Goal: Information Seeking & Learning: Learn about a topic

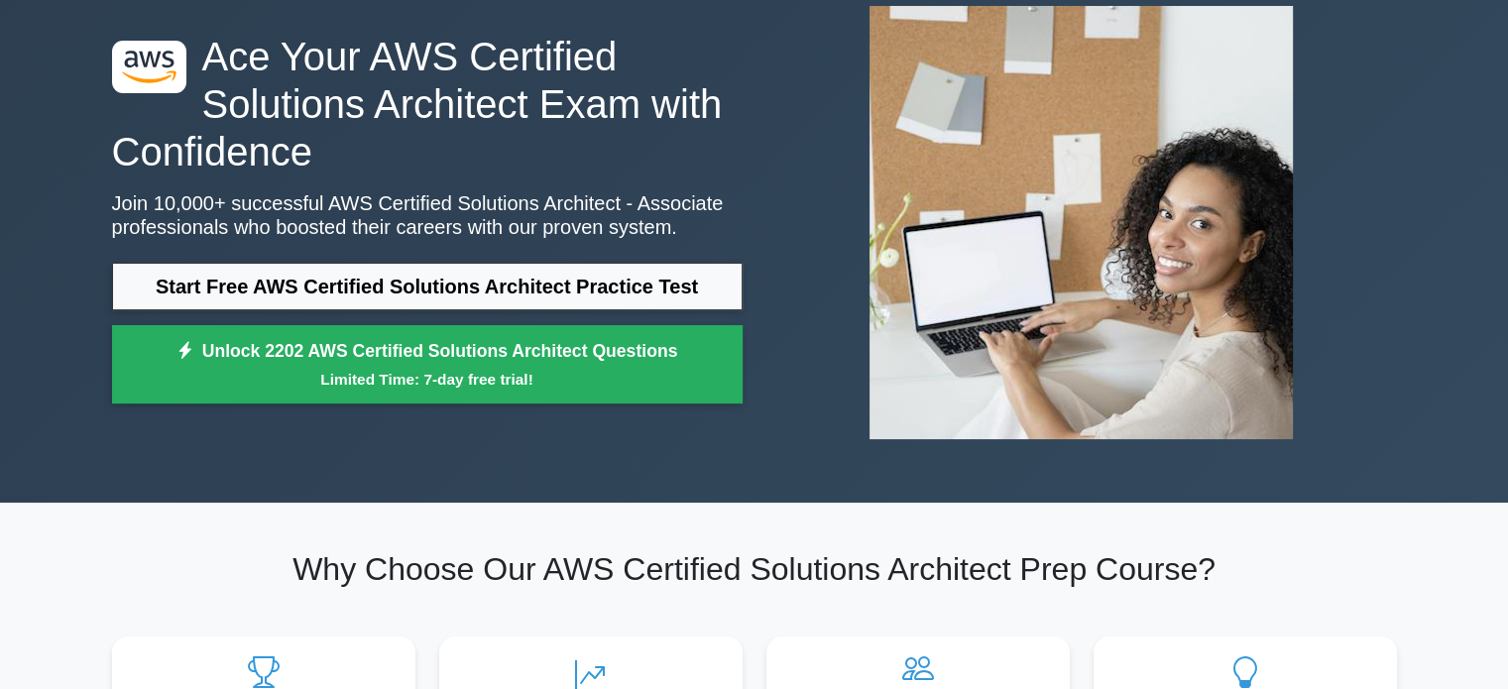
scroll to position [123, 0]
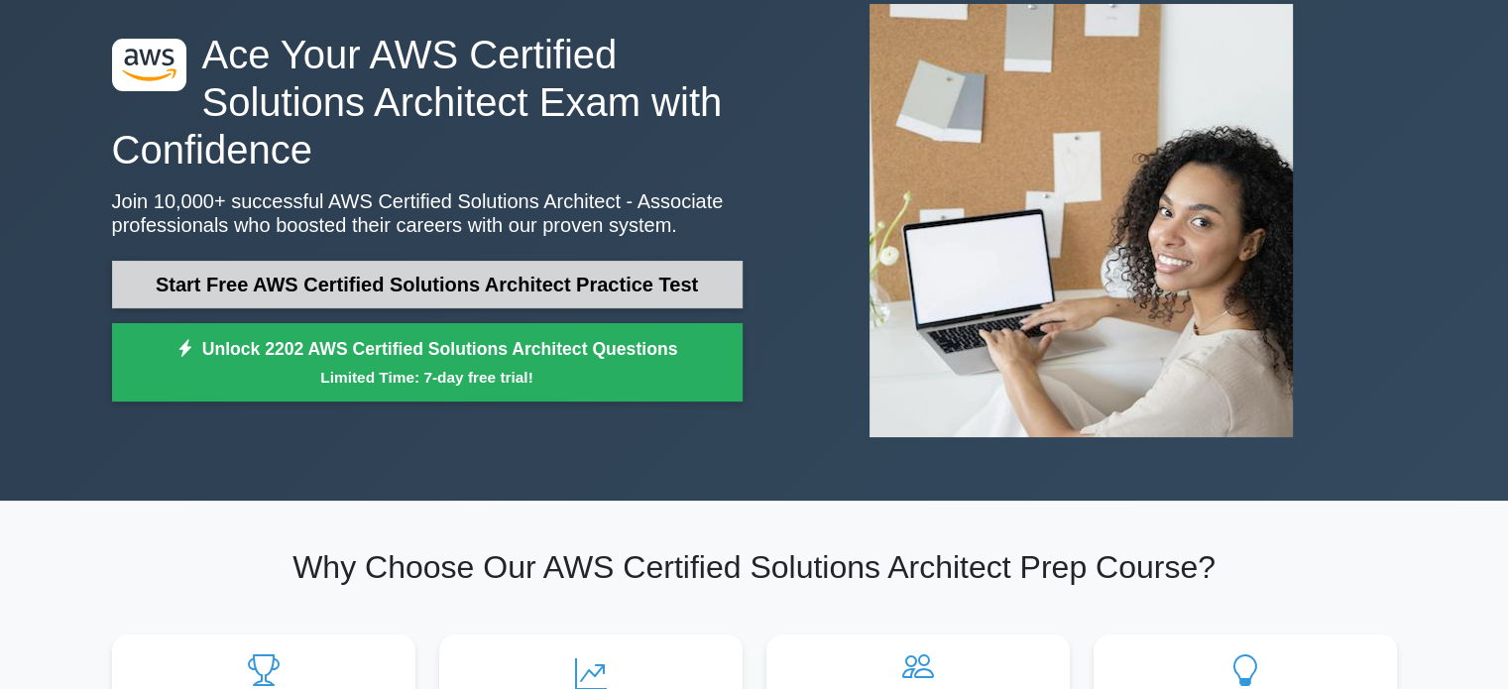
click at [554, 287] on link "Start Free AWS Certified Solutions Architect Practice Test" at bounding box center [427, 285] width 631 height 48
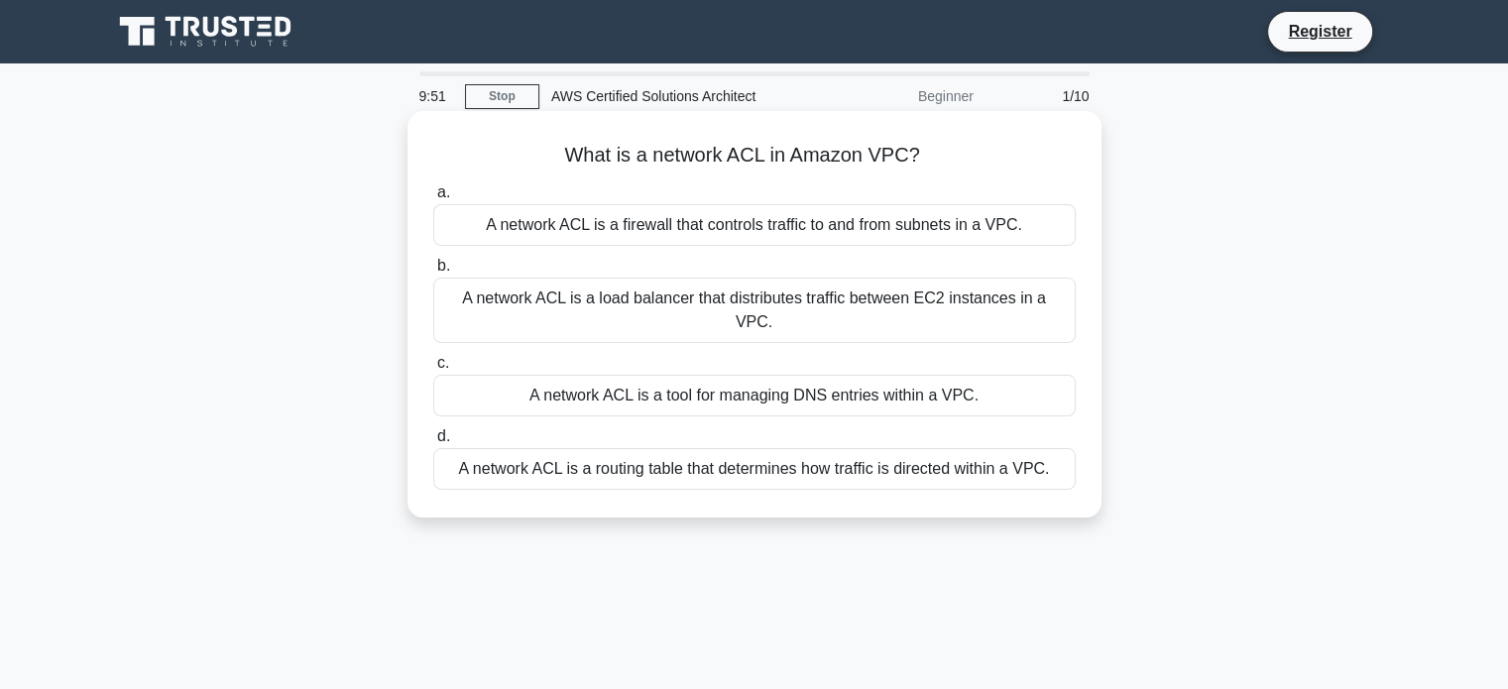
click at [745, 375] on div "A network ACL is a tool for managing DNS entries within a VPC." at bounding box center [754, 396] width 643 height 42
click at [433, 370] on input "c. A network ACL is a tool for managing DNS entries within a VPC." at bounding box center [433, 363] width 0 height 13
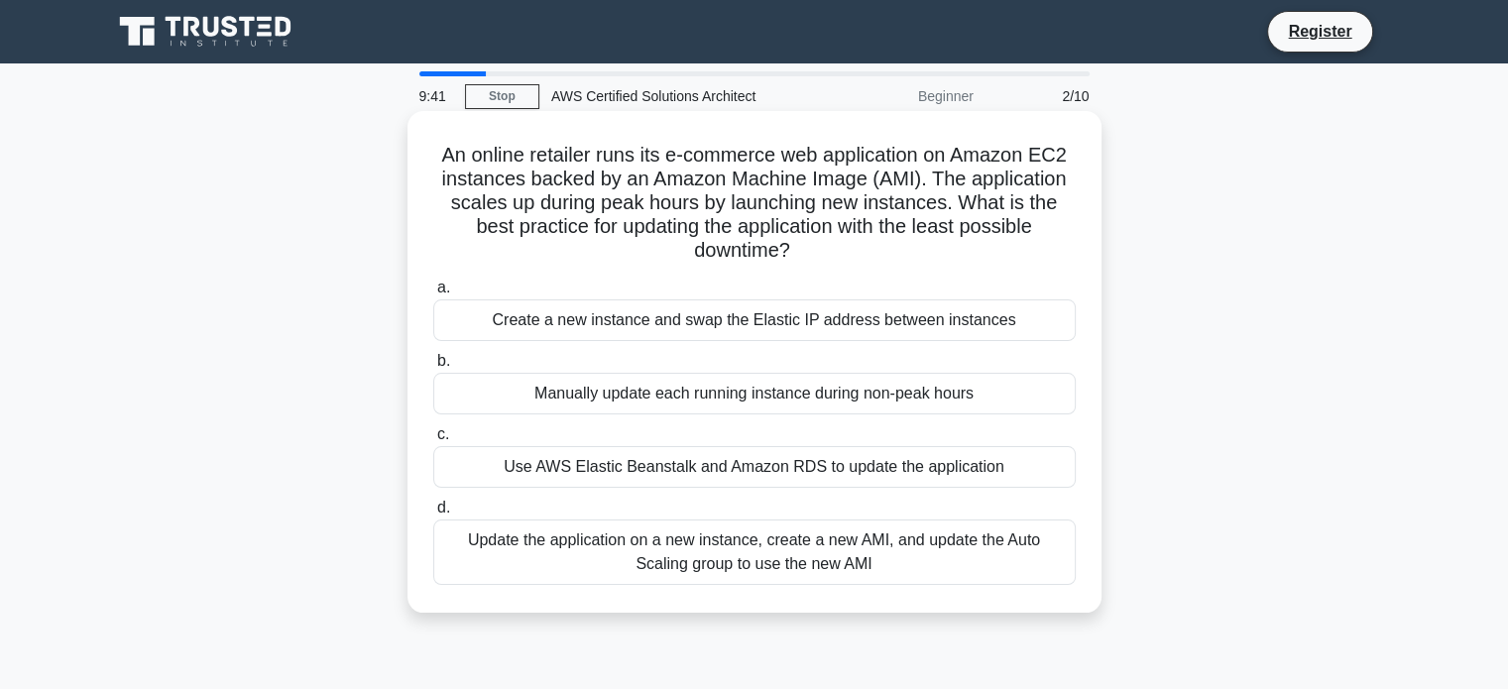
click at [682, 399] on div "Manually update each running instance during non-peak hours" at bounding box center [754, 394] width 643 height 42
click at [433, 368] on input "b. Manually update each running instance during non-peak hours" at bounding box center [433, 361] width 0 height 13
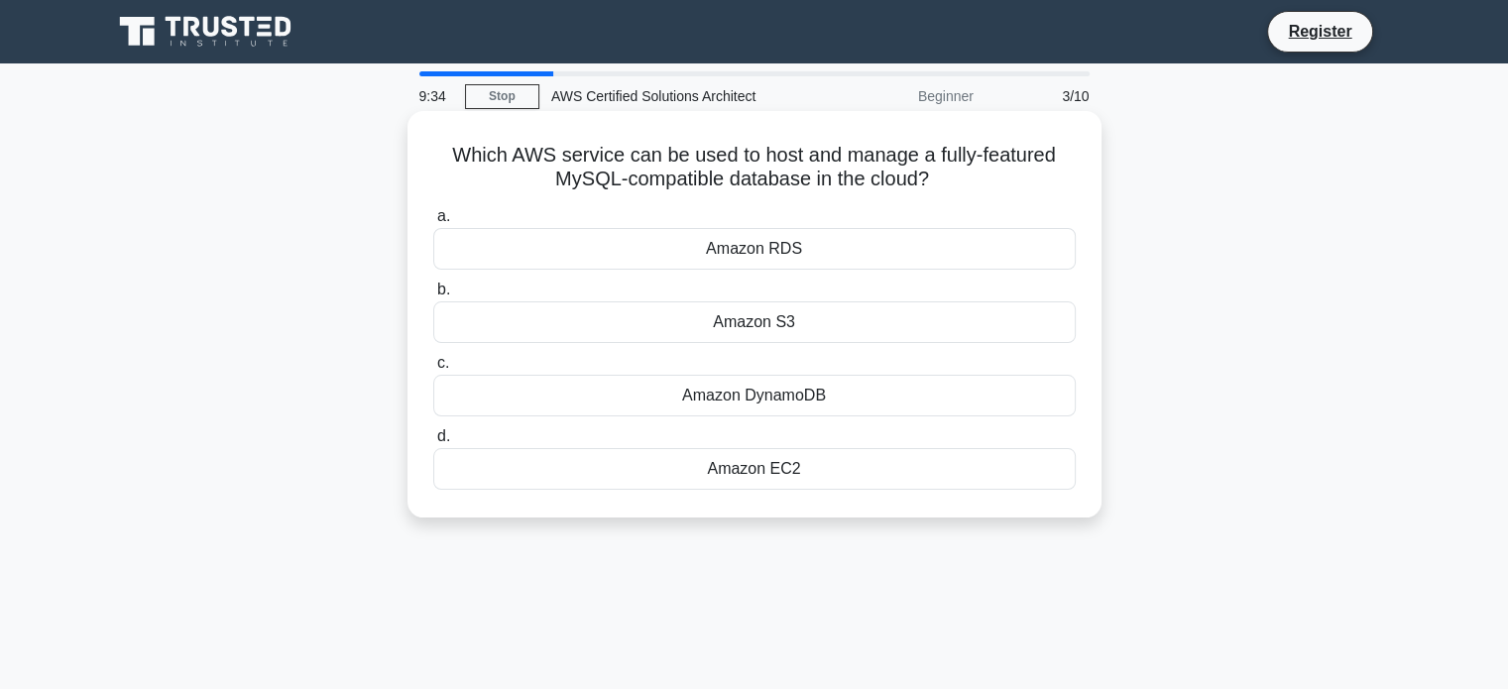
click at [831, 261] on div "Amazon RDS" at bounding box center [754, 249] width 643 height 42
click at [433, 223] on input "a. Amazon RDS" at bounding box center [433, 216] width 0 height 13
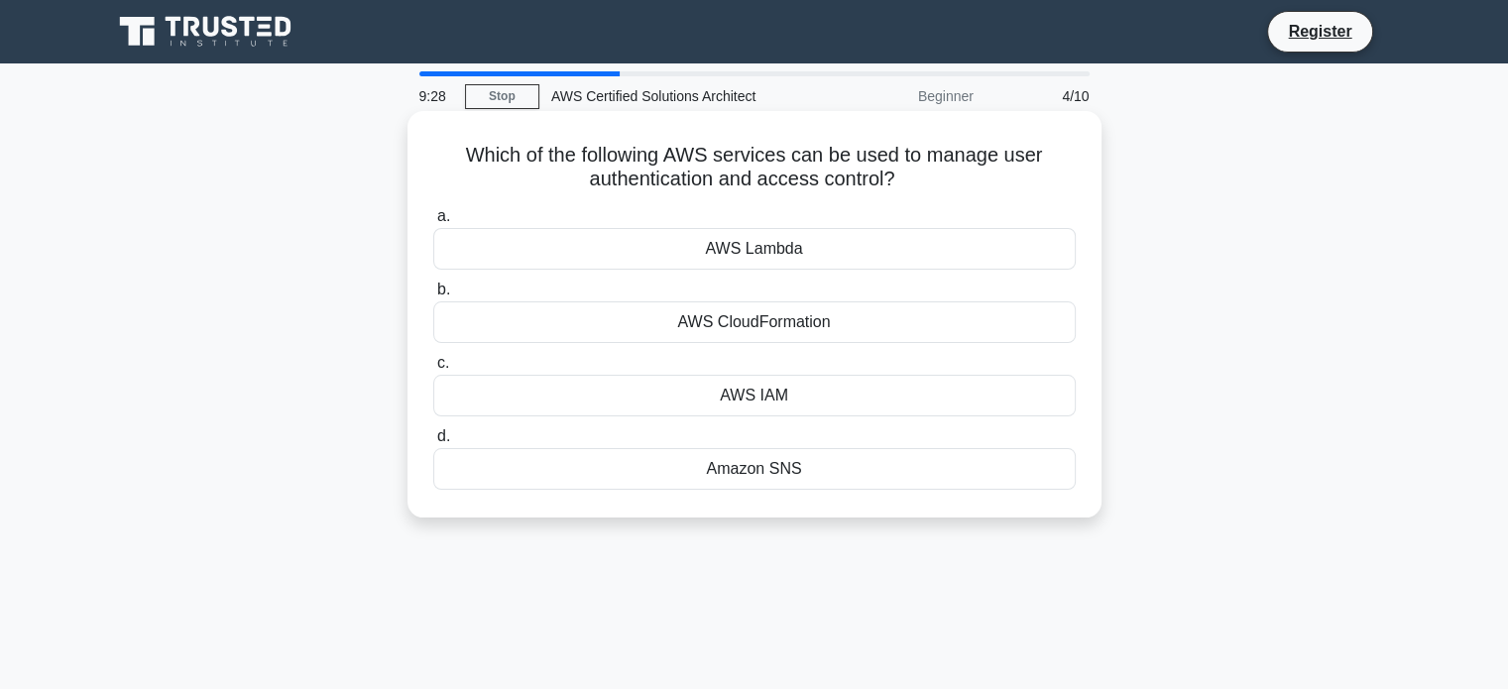
click at [798, 396] on div "AWS IAM" at bounding box center [754, 396] width 643 height 42
click at [433, 370] on input "c. AWS IAM" at bounding box center [433, 363] width 0 height 13
click at [846, 260] on div "Amazon RDS" at bounding box center [754, 249] width 643 height 42
click at [433, 223] on input "a. Amazon RDS" at bounding box center [433, 216] width 0 height 13
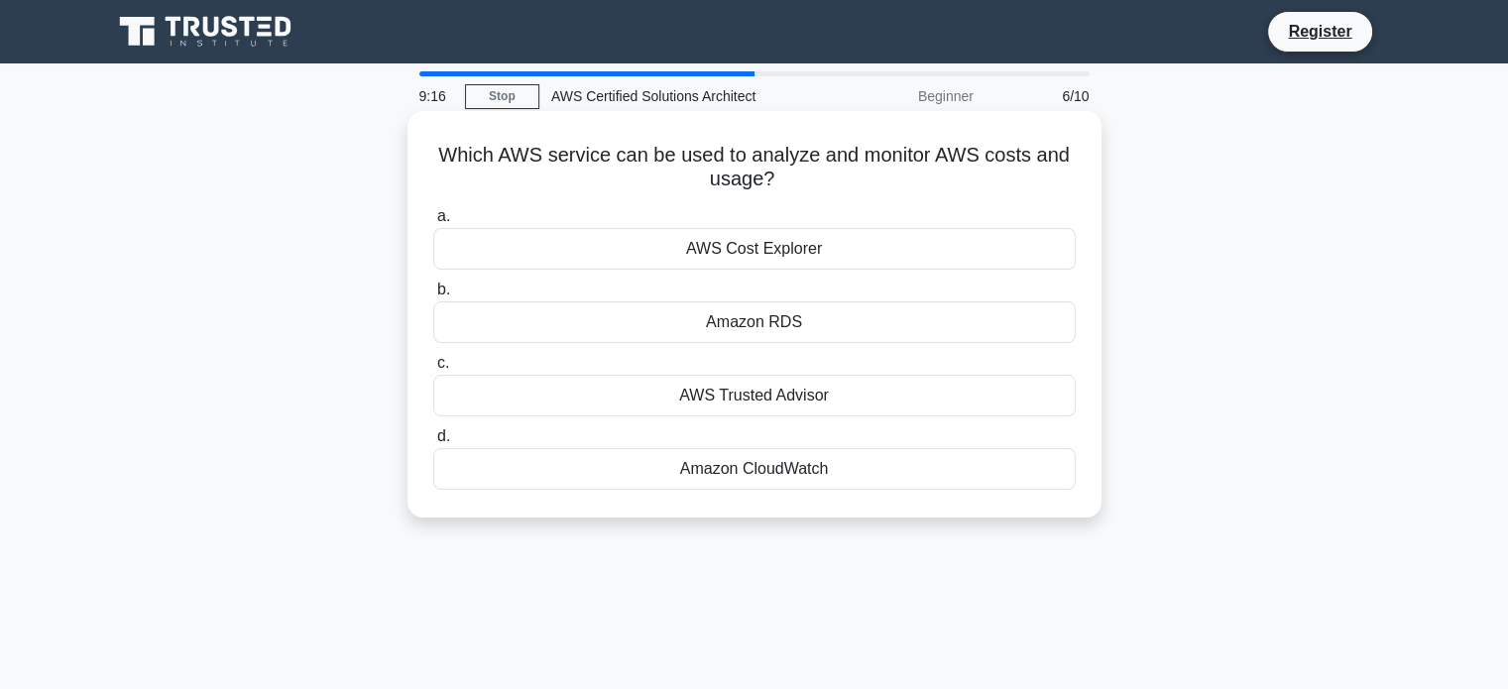
click at [860, 257] on div "AWS Cost Explorer" at bounding box center [754, 249] width 643 height 42
click at [433, 223] on input "a. AWS Cost Explorer" at bounding box center [433, 216] width 0 height 13
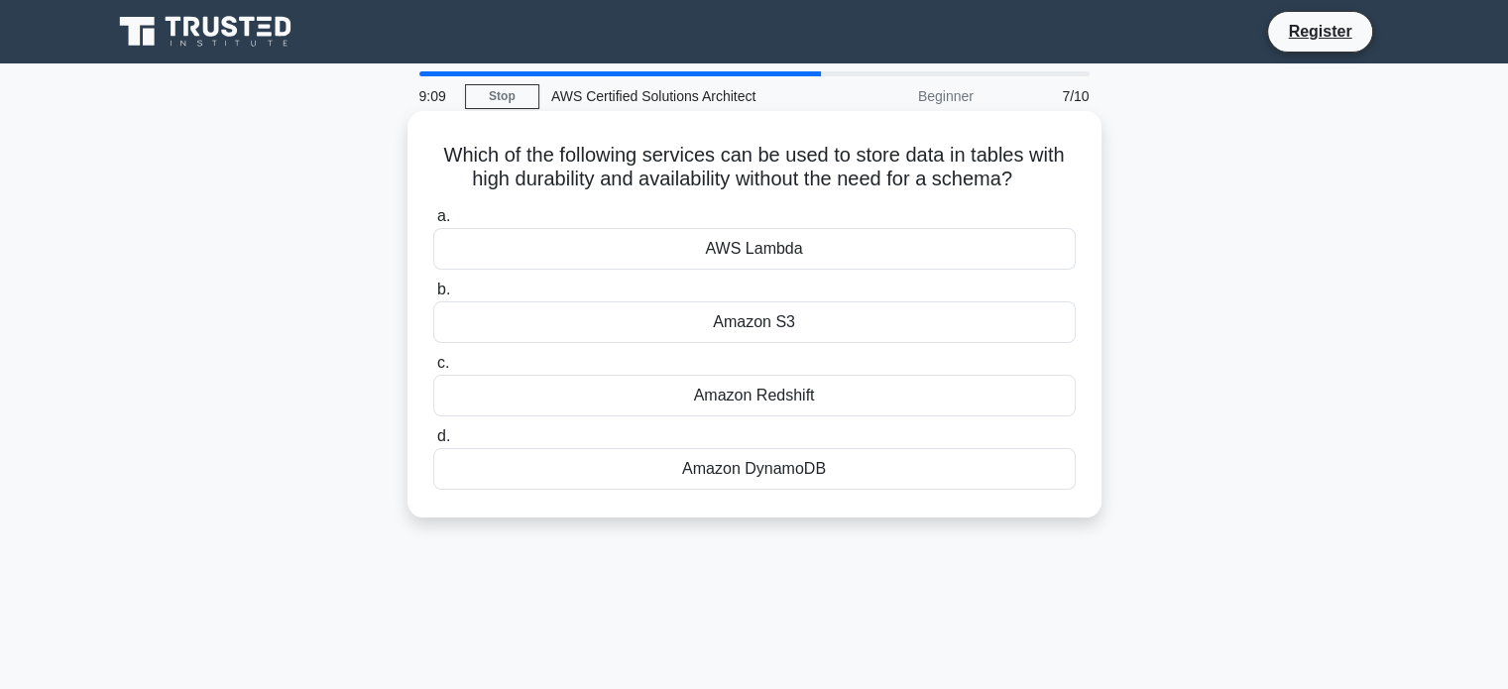
click at [826, 461] on div "Amazon DynamoDB" at bounding box center [754, 469] width 643 height 42
click at [433, 443] on input "d. Amazon DynamoDB" at bounding box center [433, 436] width 0 height 13
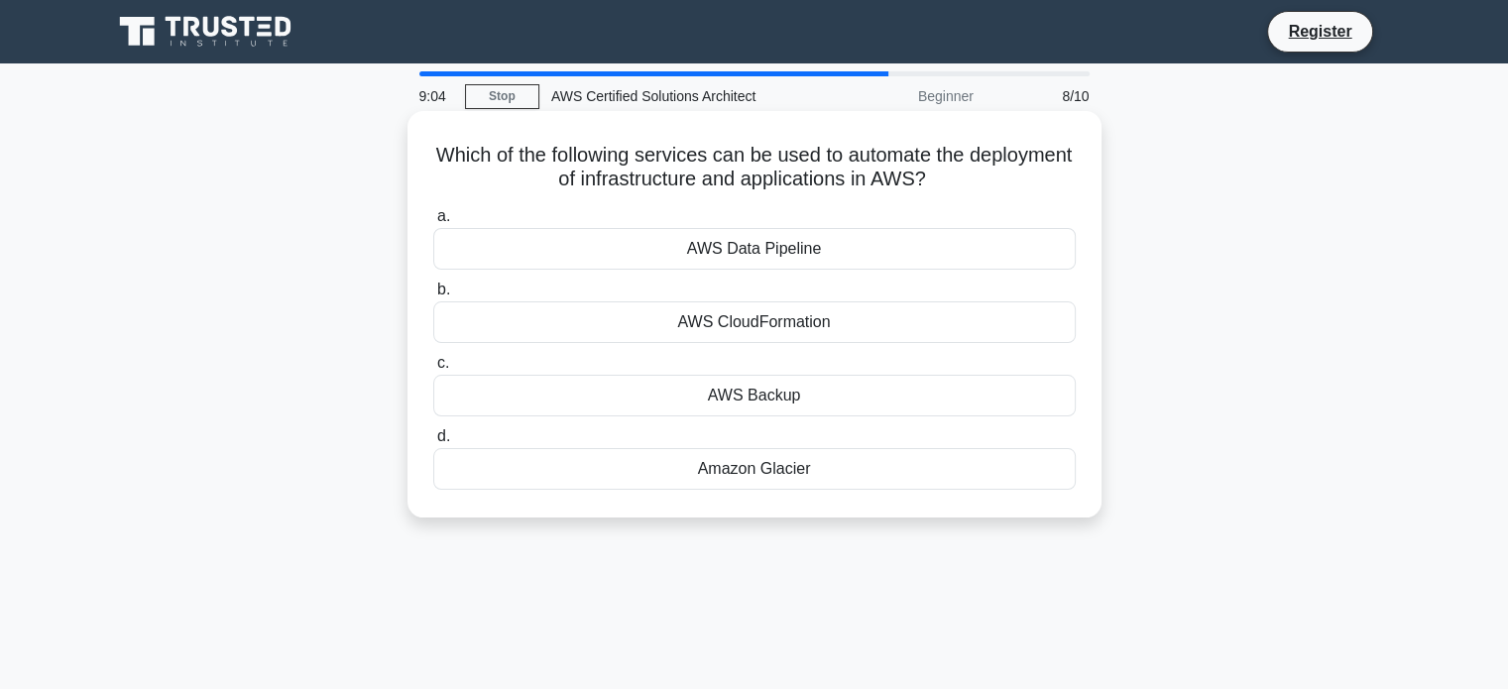
click at [884, 257] on div "AWS Data Pipeline" at bounding box center [754, 249] width 643 height 42
click at [433, 223] on input "a. AWS Data Pipeline" at bounding box center [433, 216] width 0 height 13
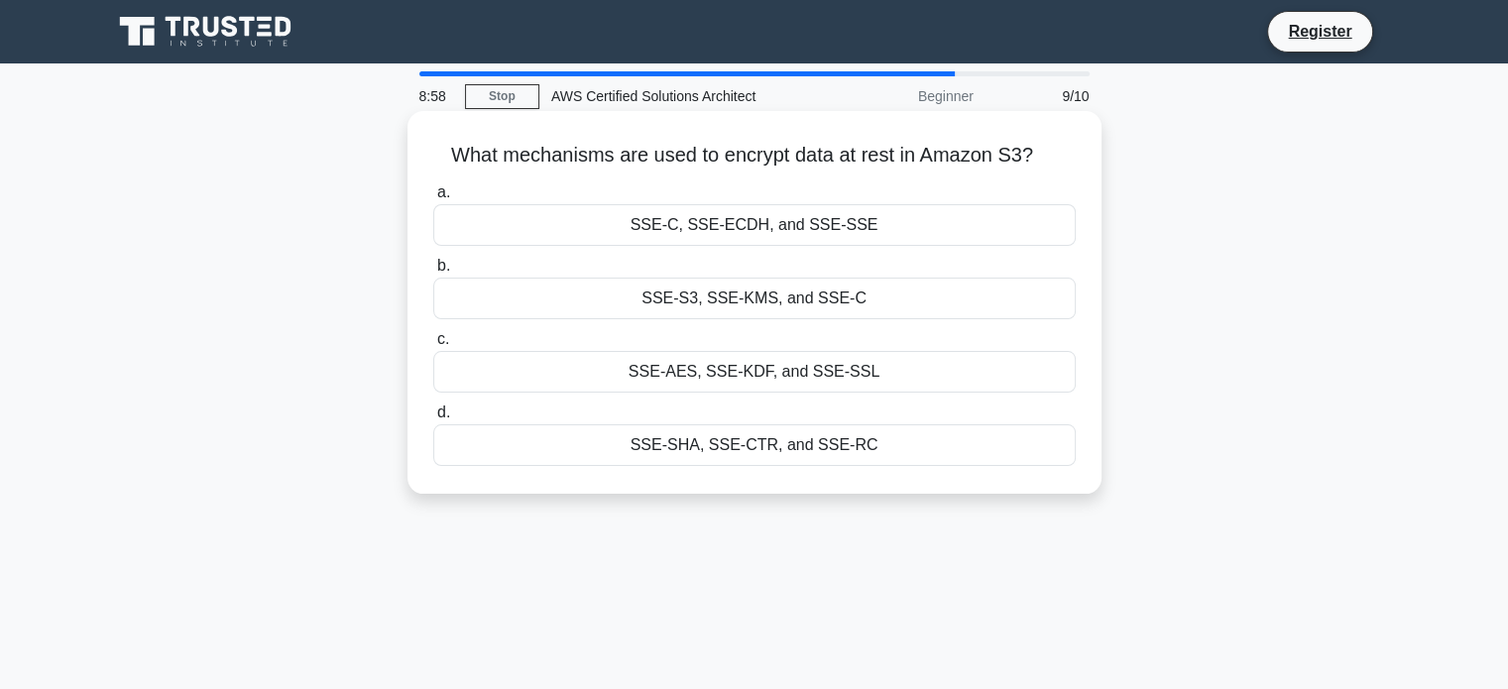
click at [849, 445] on div "SSE-SHA, SSE-CTR, and SSE-RC" at bounding box center [754, 445] width 643 height 42
click at [433, 419] on input "d. SSE-SHA, SSE-CTR, and SSE-RC" at bounding box center [433, 413] width 0 height 13
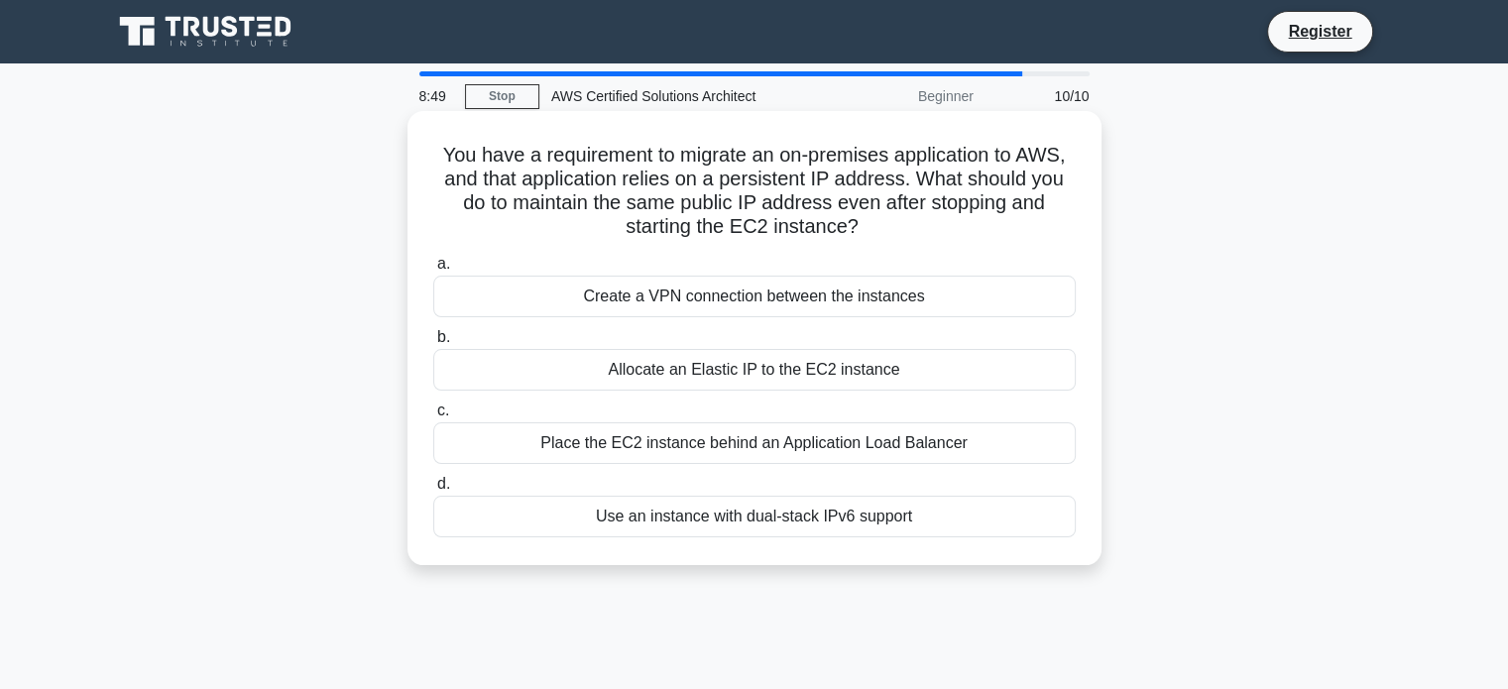
click at [827, 306] on div "Create a VPN connection between the instances" at bounding box center [754, 297] width 643 height 42
click at [433, 271] on input "a. Create a VPN connection between the instances" at bounding box center [433, 264] width 0 height 13
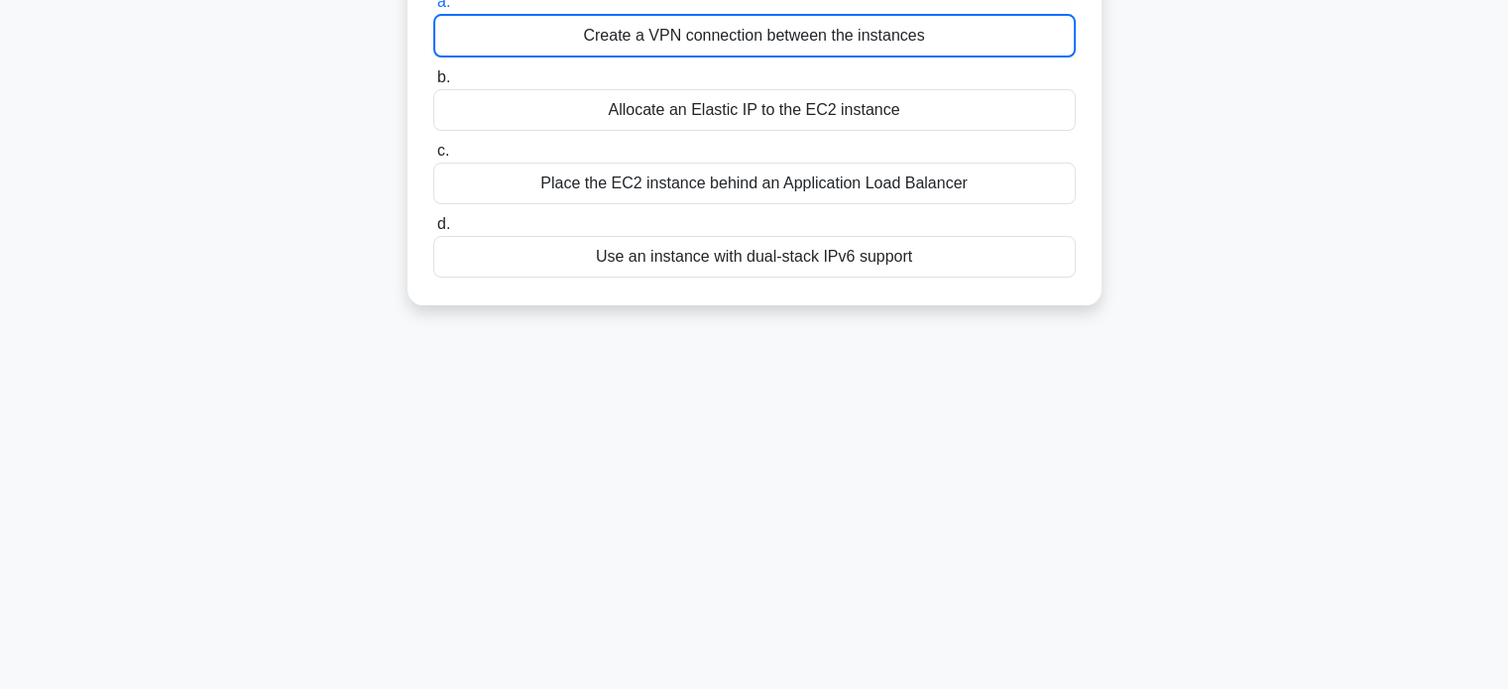
scroll to position [16, 0]
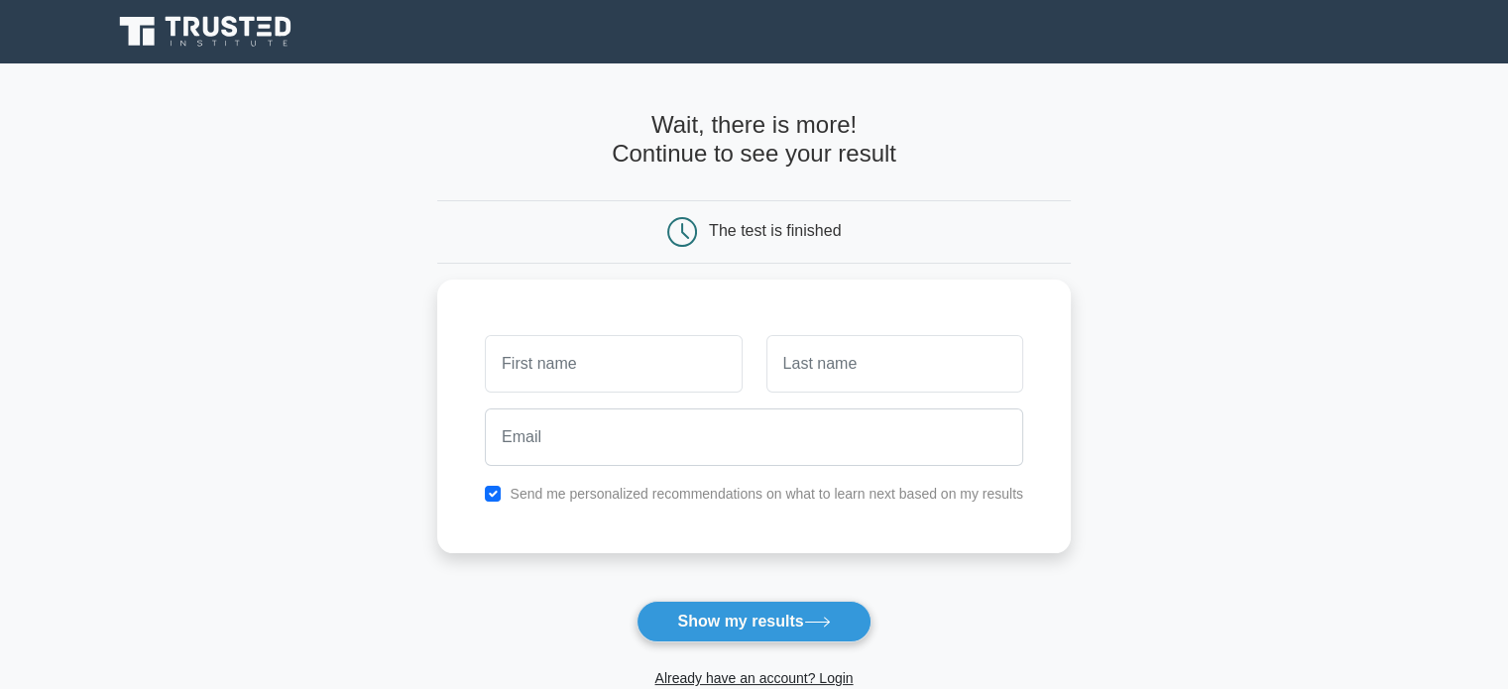
scroll to position [256, 0]
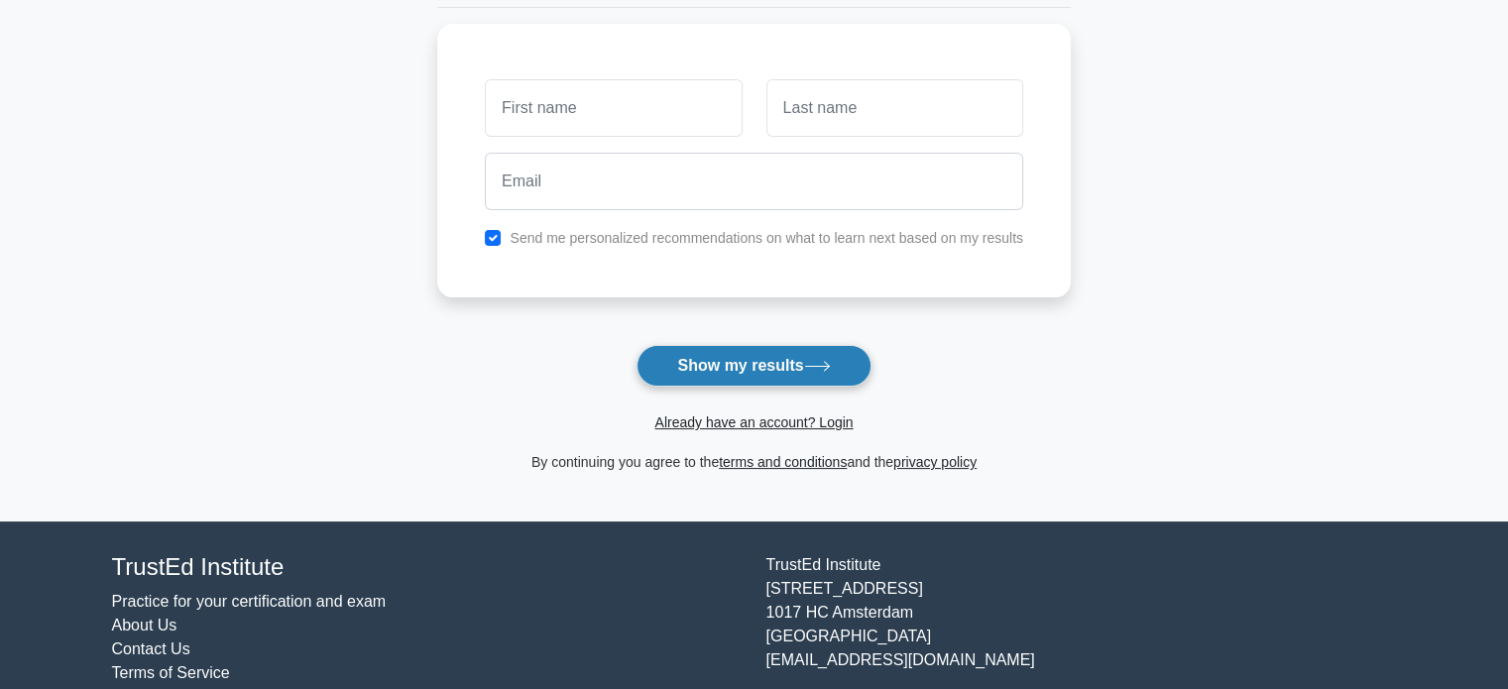
click at [762, 368] on button "Show my results" at bounding box center [754, 366] width 234 height 42
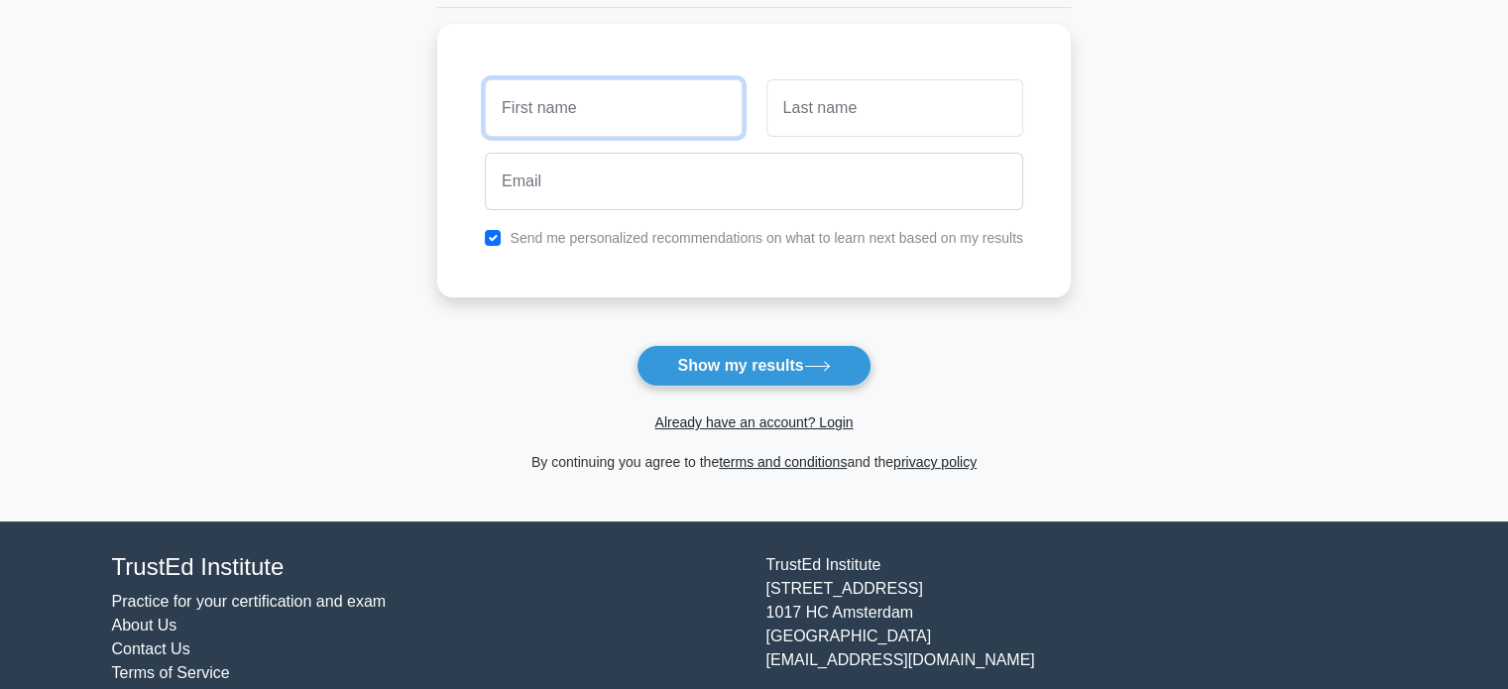
scroll to position [182, 0]
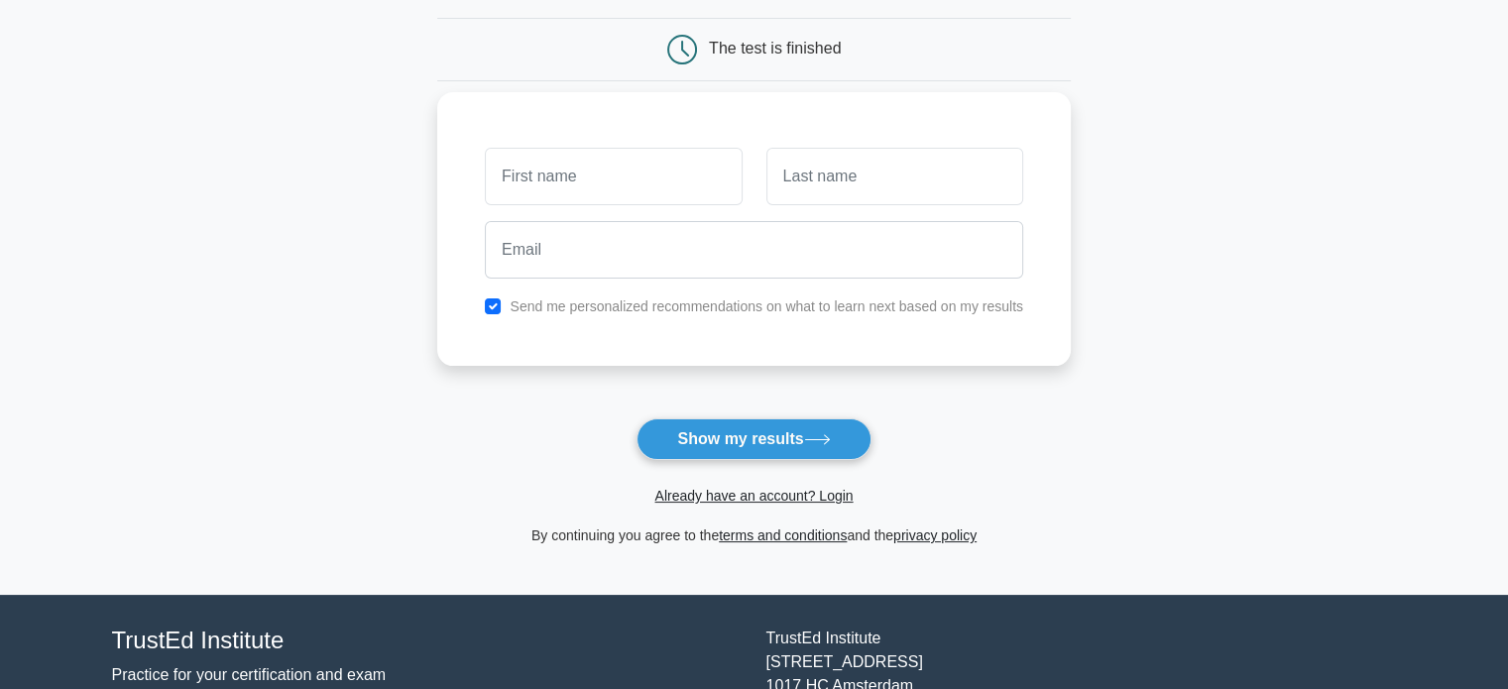
click at [619, 295] on div "Send me personalized recommendations on what to learn next based on my results" at bounding box center [754, 307] width 562 height 24
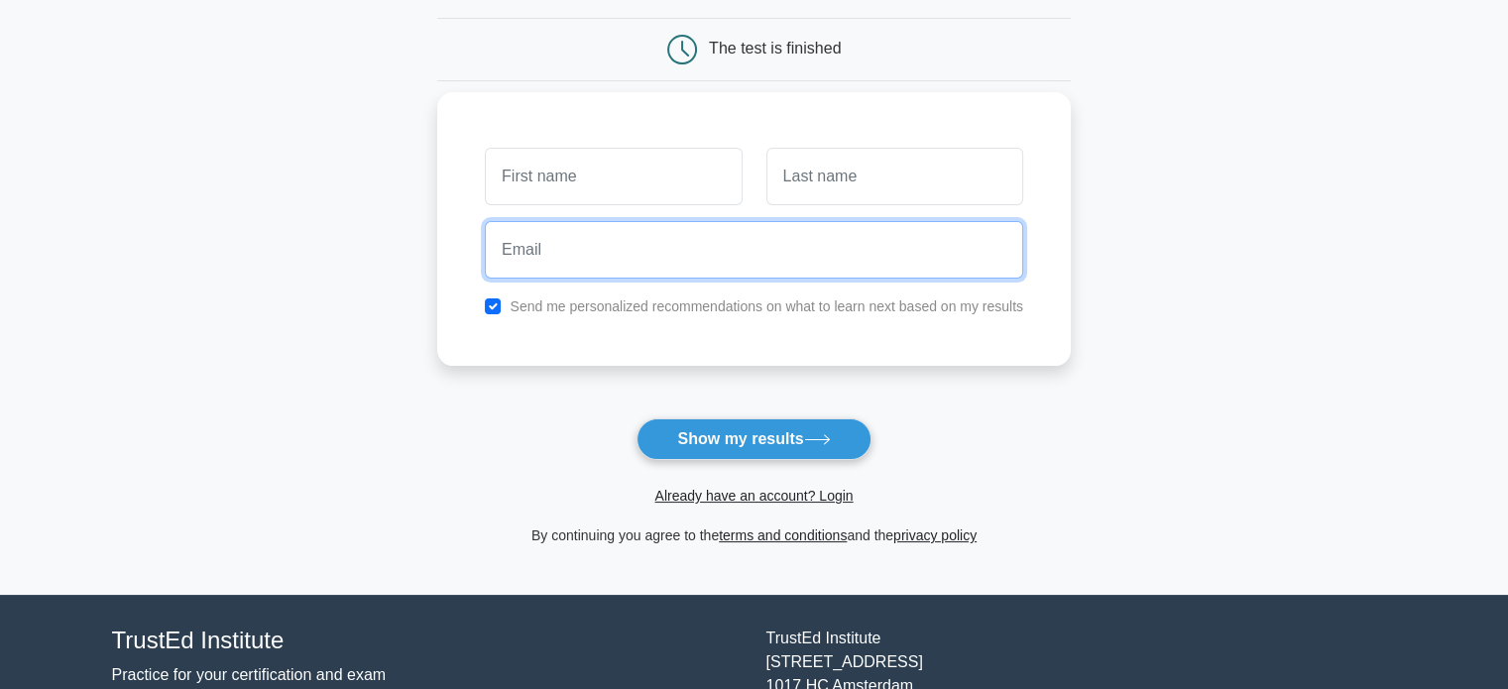
click at [651, 273] on input "email" at bounding box center [754, 250] width 538 height 58
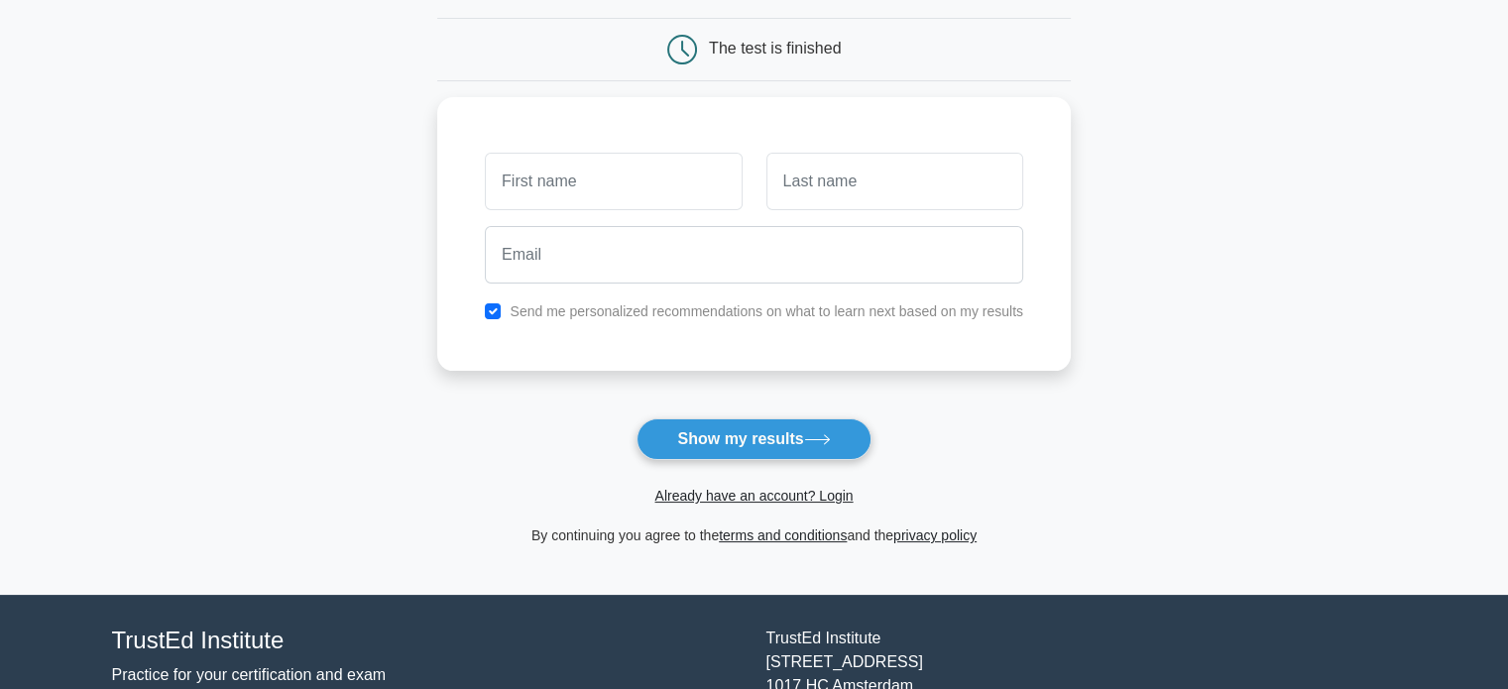
click at [259, 254] on main "Wait, there is more! Continue to see your result The test is finished and the" at bounding box center [754, 238] width 1508 height 714
click at [493, 304] on input "checkbox" at bounding box center [493, 306] width 16 height 16
checkbox input "false"
click at [604, 154] on input "text" at bounding box center [613, 177] width 257 height 58
type input "[PERSON_NAME]"
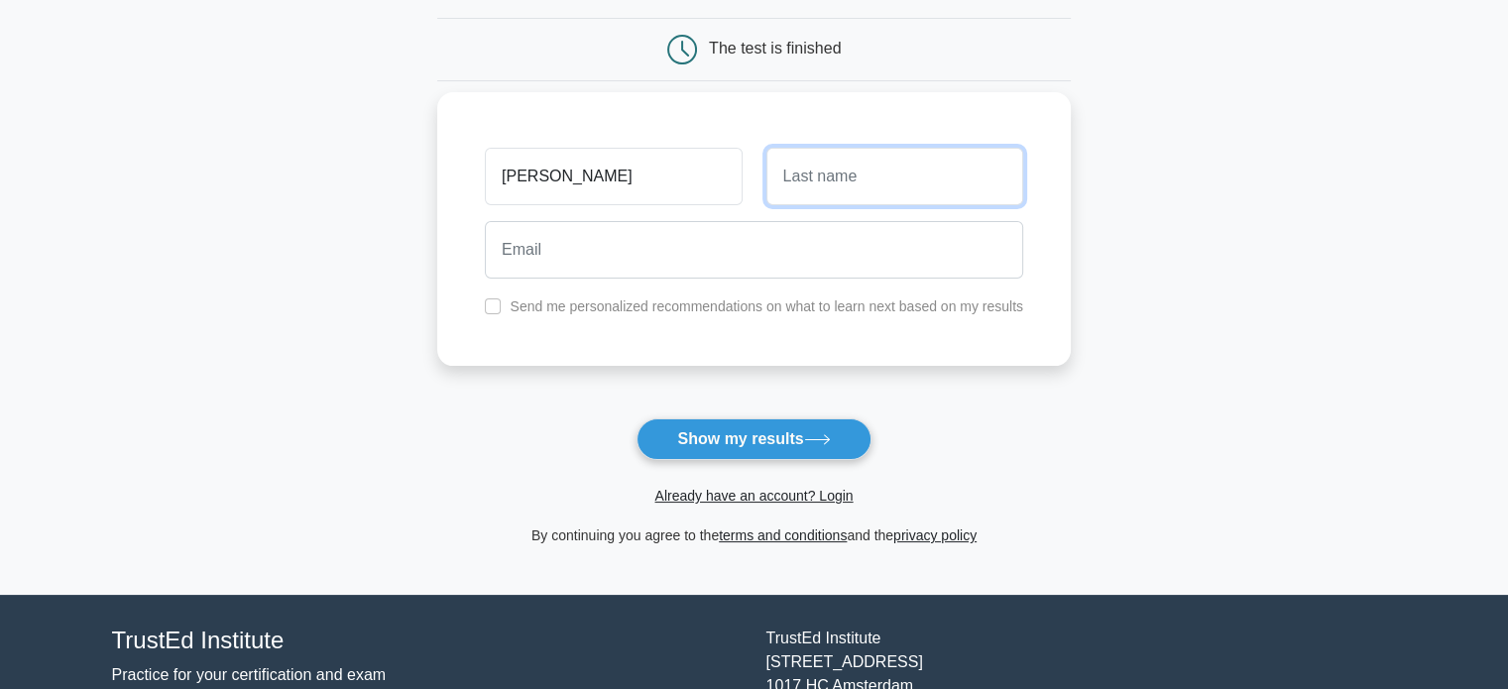
click at [850, 195] on input "text" at bounding box center [895, 177] width 257 height 58
type input "Merics"
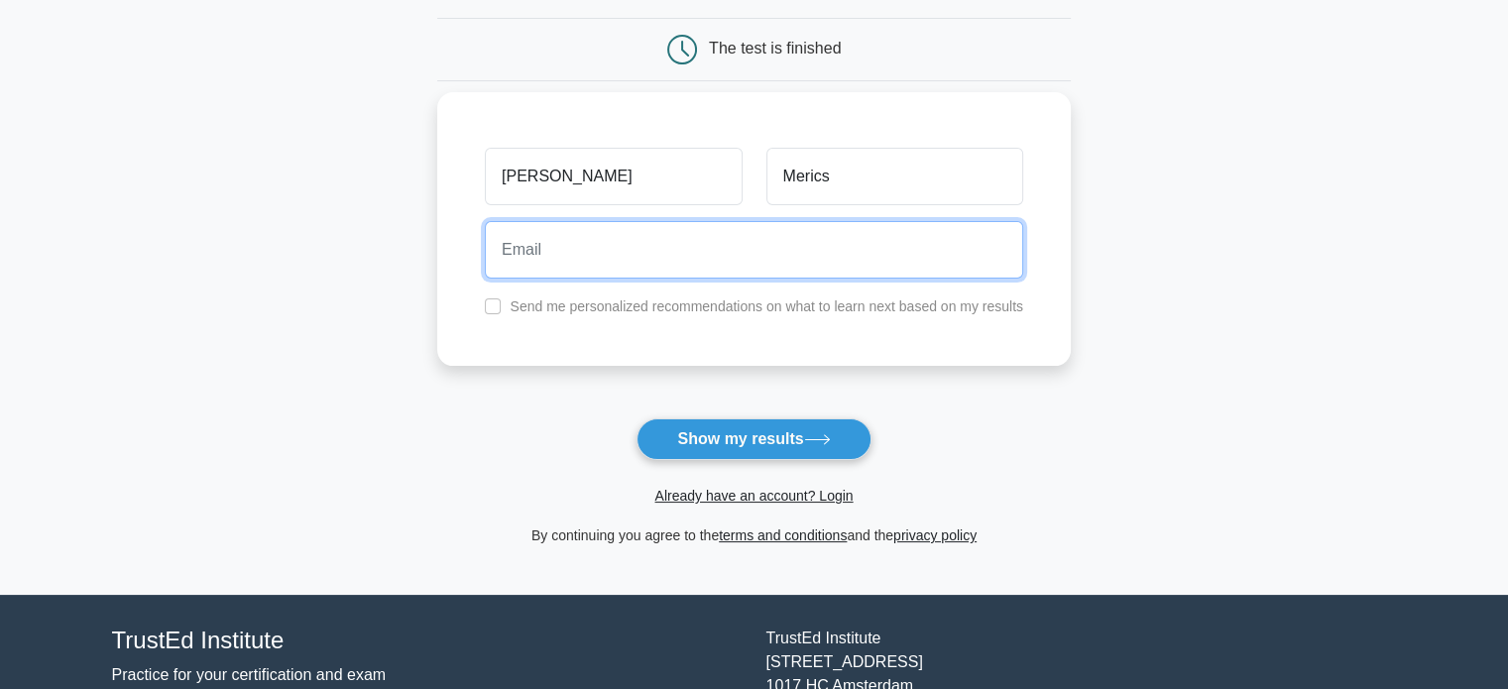
click at [882, 252] on input "email" at bounding box center [754, 250] width 538 height 58
type input "mericsferenc@gmail.com"
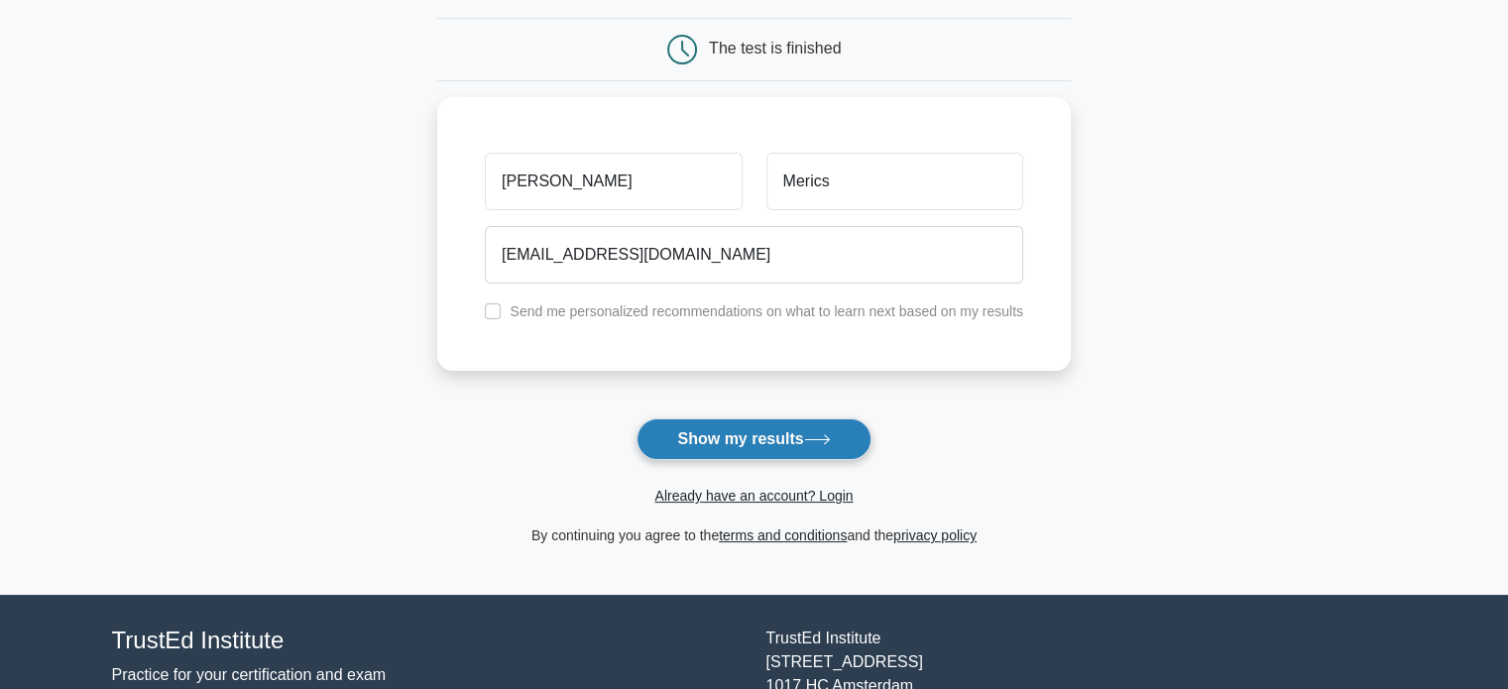
click at [781, 429] on button "Show my results" at bounding box center [754, 439] width 234 height 42
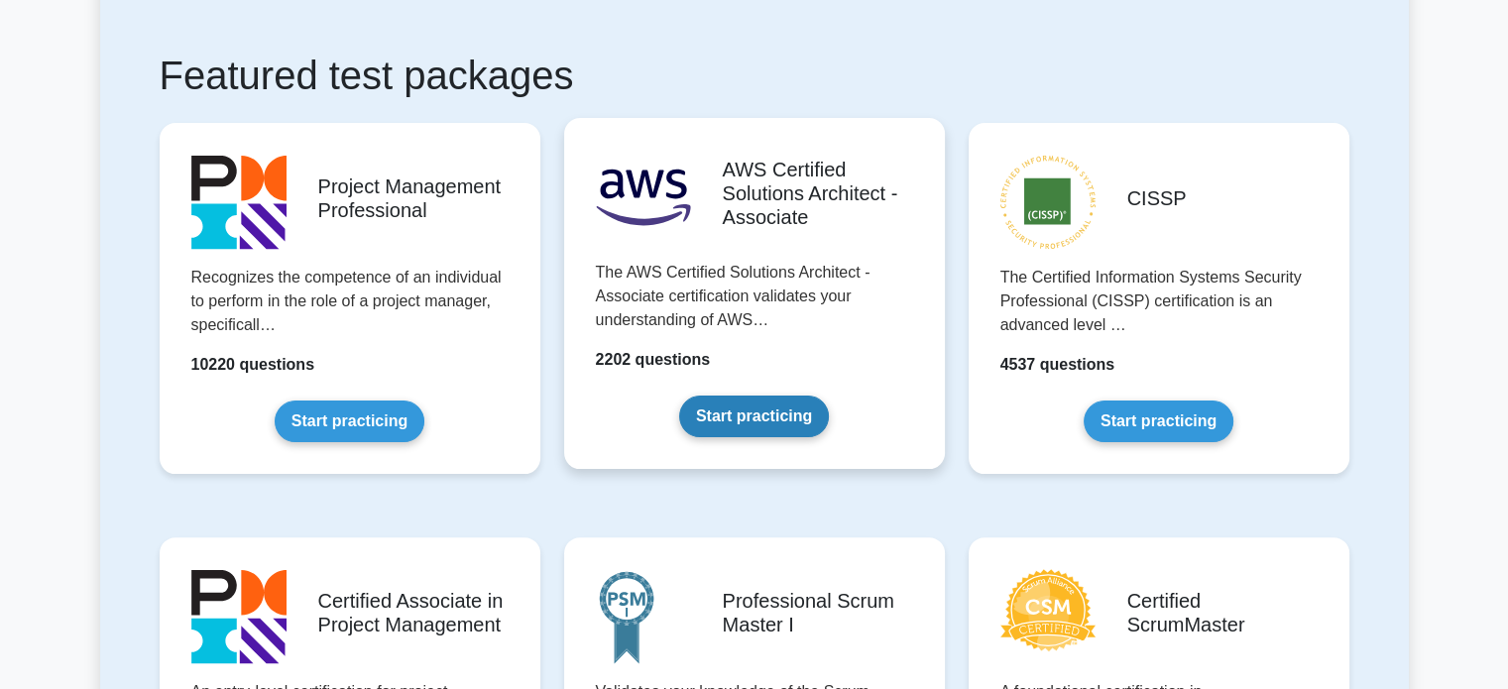
scroll to position [418, 0]
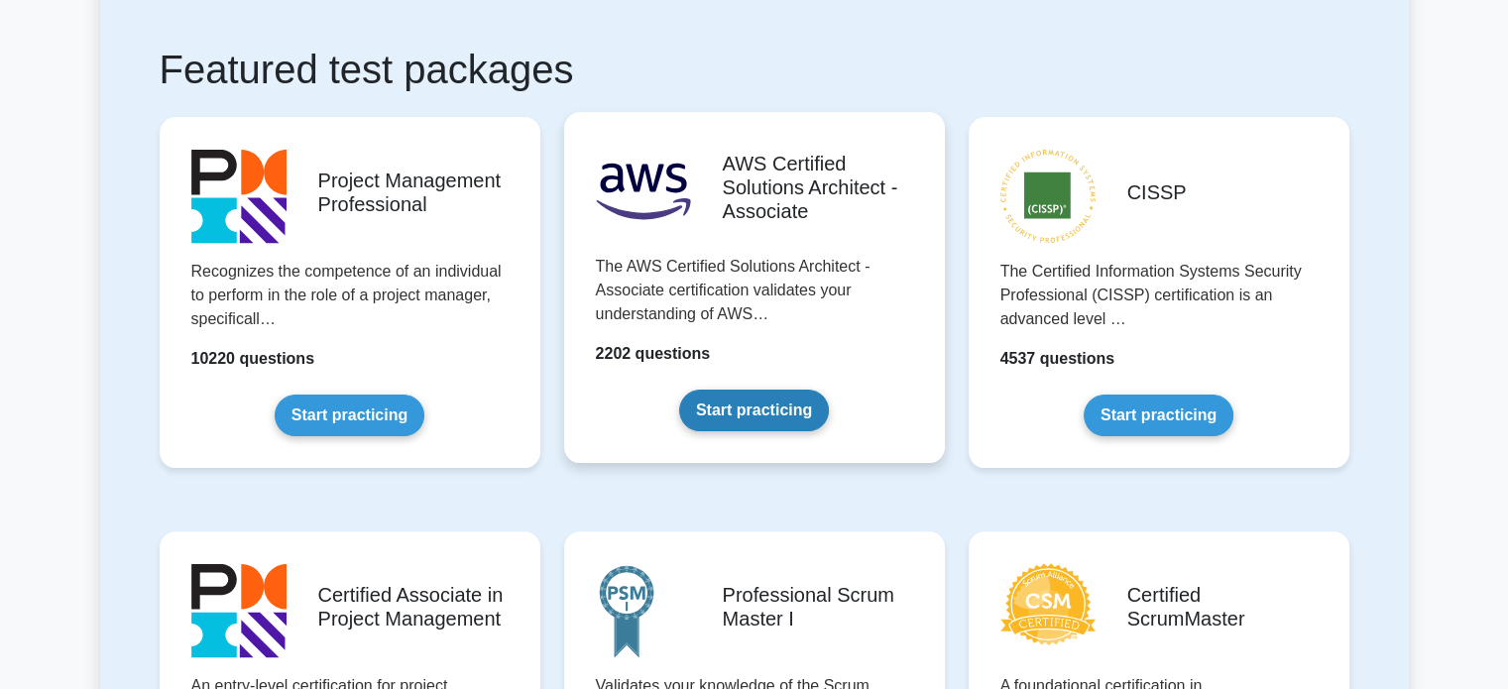
click at [769, 413] on link "Start practicing" at bounding box center [754, 411] width 150 height 42
